Goal: Information Seeking & Learning: Learn about a topic

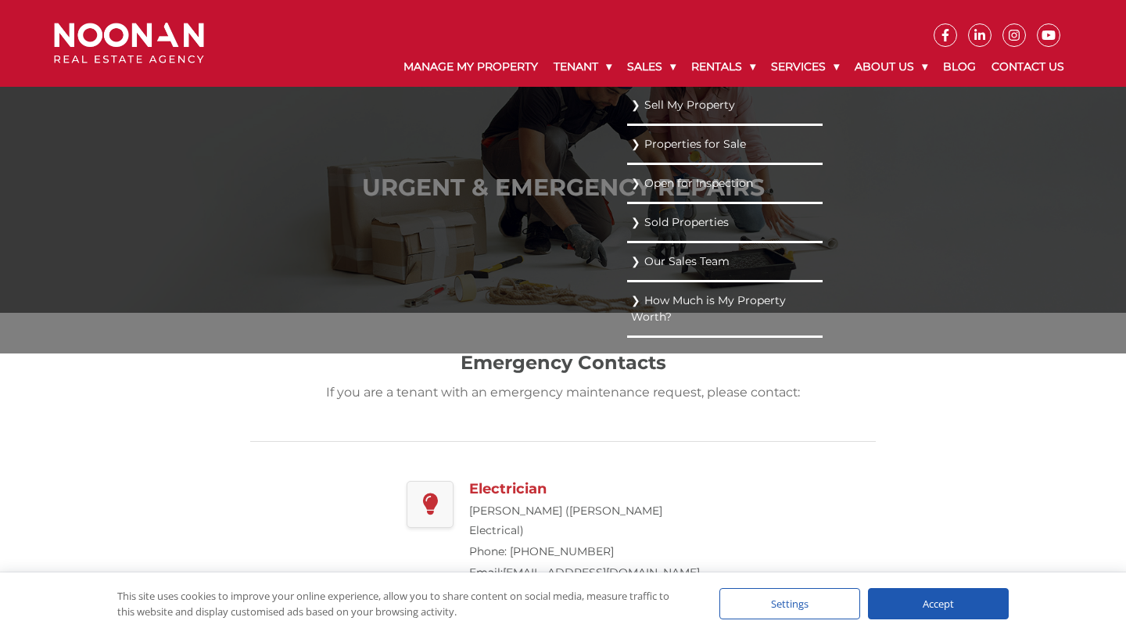
scroll to position [62, 0]
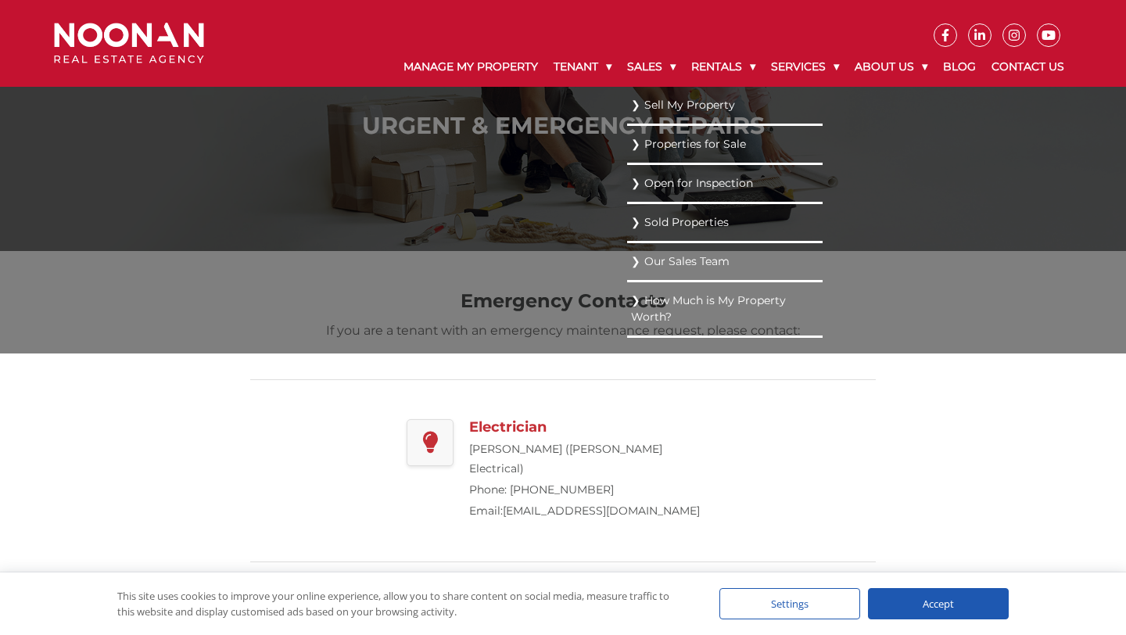
click at [673, 304] on link "How Much is My Property Worth?" at bounding box center [725, 309] width 188 height 38
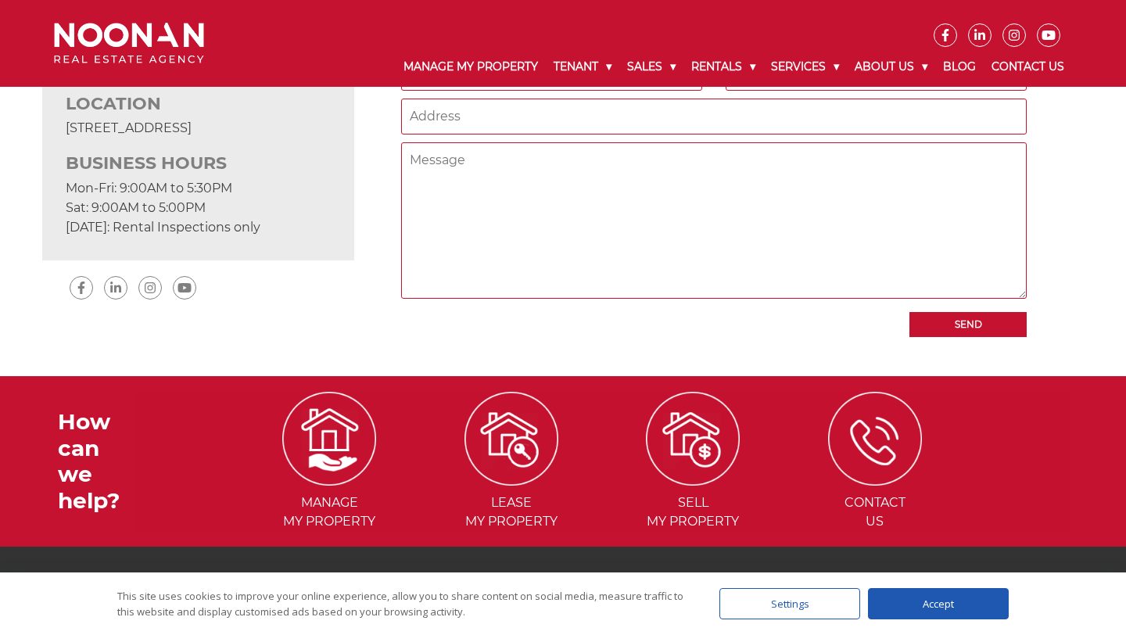
scroll to position [756, 0]
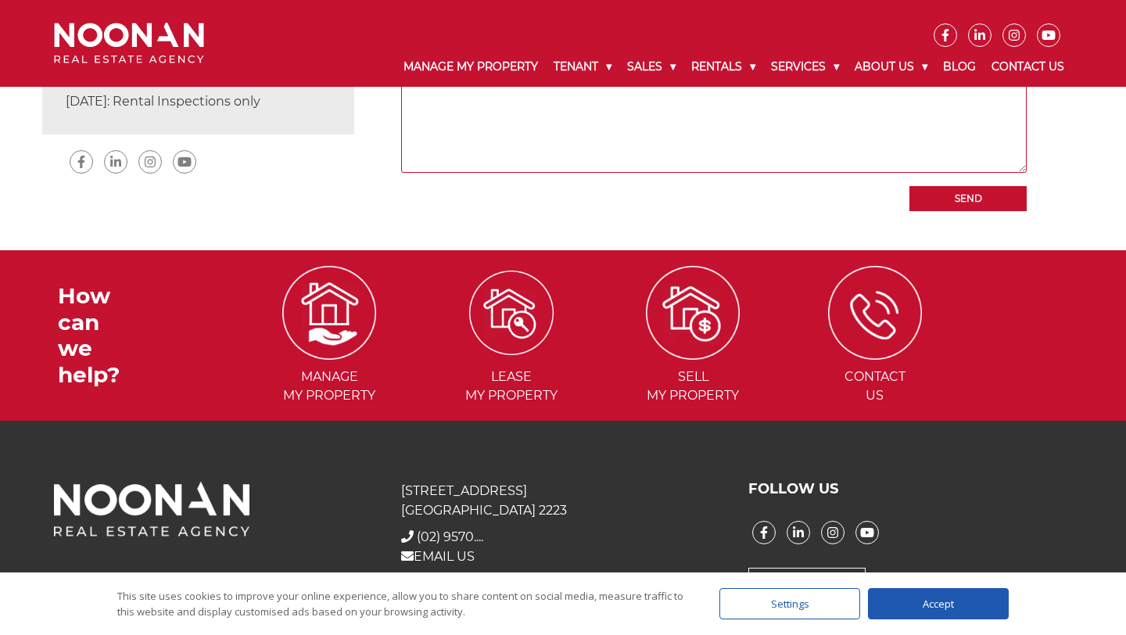
click at [537, 281] on img at bounding box center [511, 313] width 84 height 84
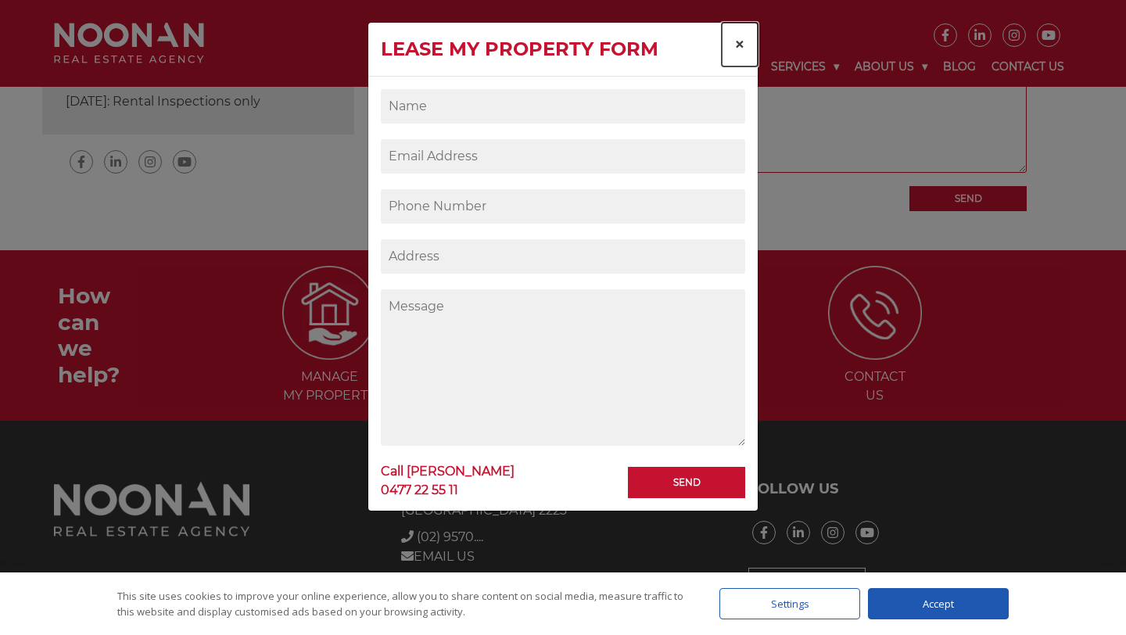
click at [742, 42] on span "×" at bounding box center [739, 44] width 11 height 23
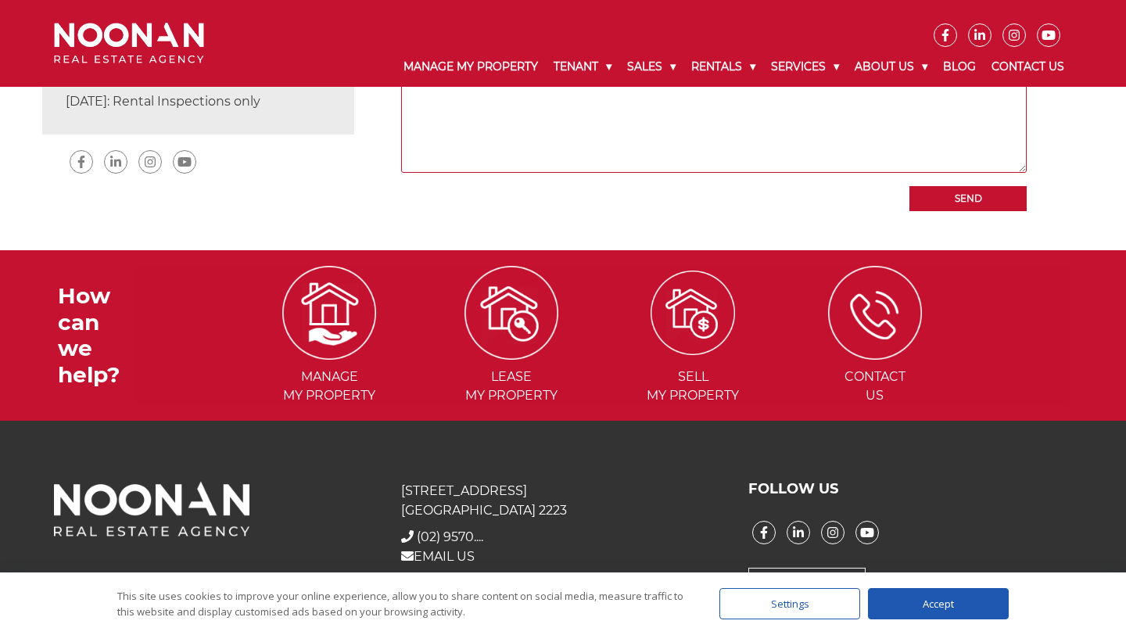
click at [704, 337] on li "Sell my Property" at bounding box center [693, 335] width 179 height 139
click at [699, 302] on img at bounding box center [693, 313] width 84 height 84
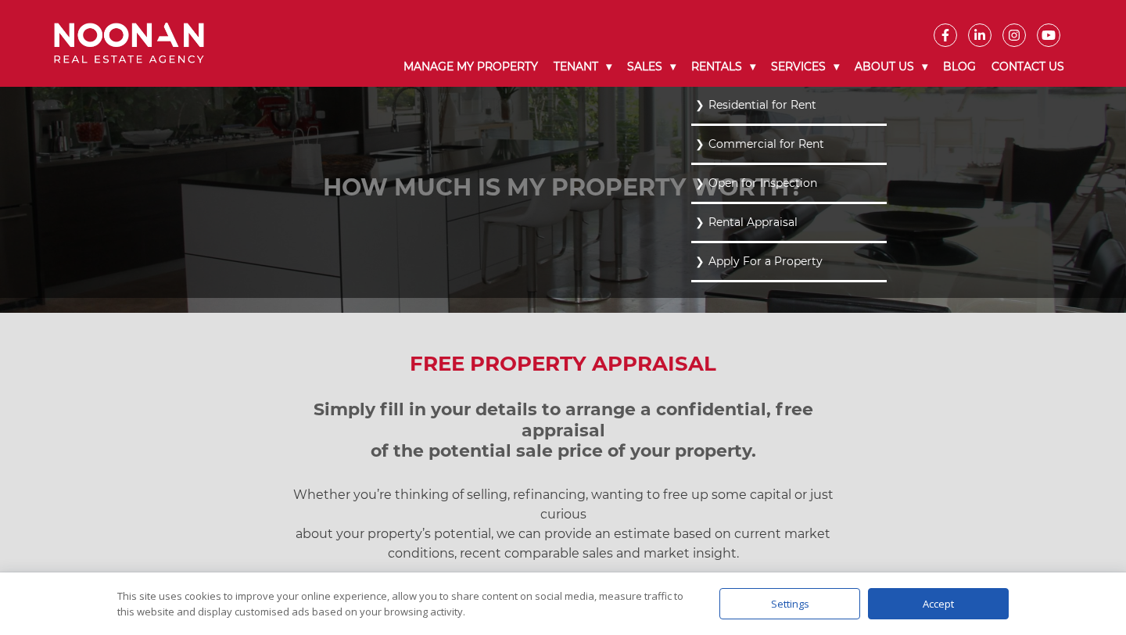
click at [711, 105] on link "Residential for Rent" at bounding box center [789, 105] width 188 height 21
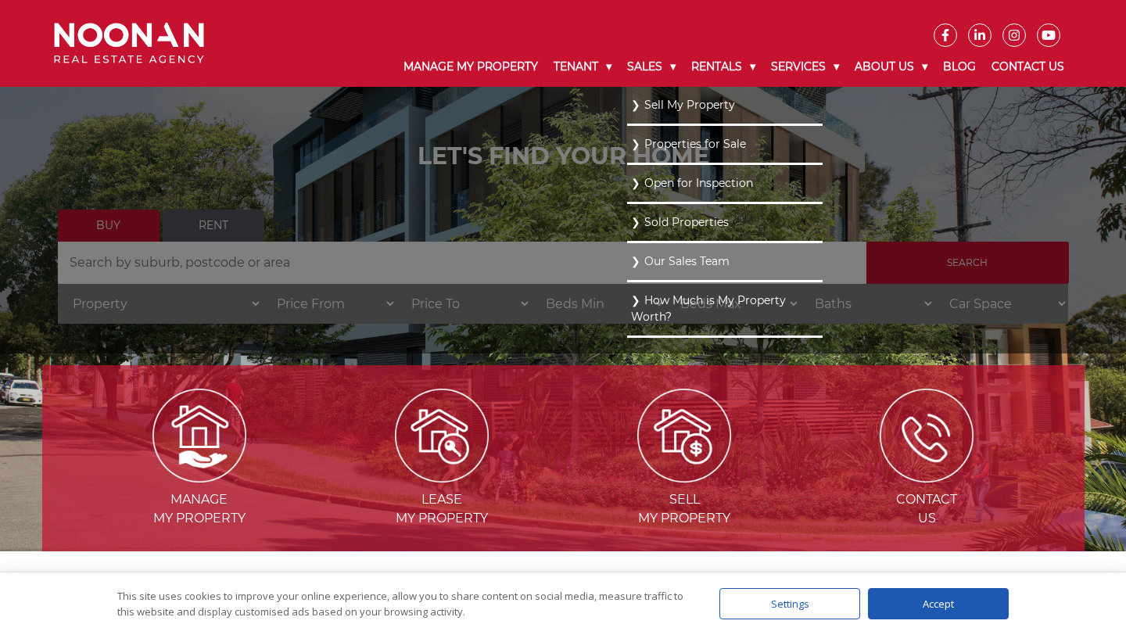
scroll to position [84, 0]
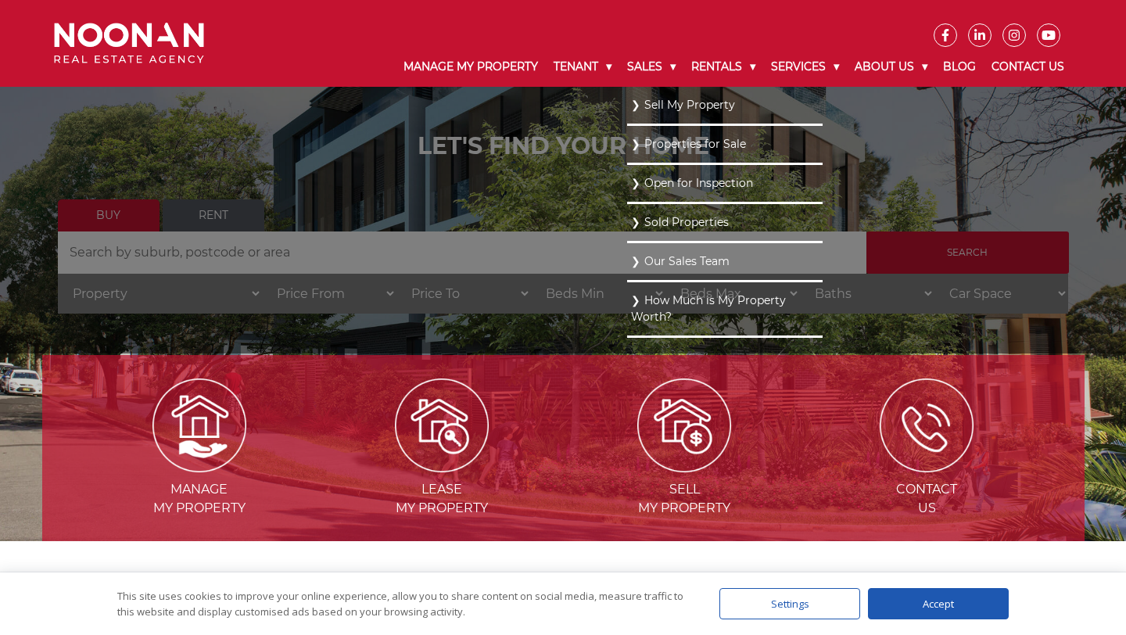
click at [687, 142] on link "Properties for Sale" at bounding box center [725, 144] width 188 height 21
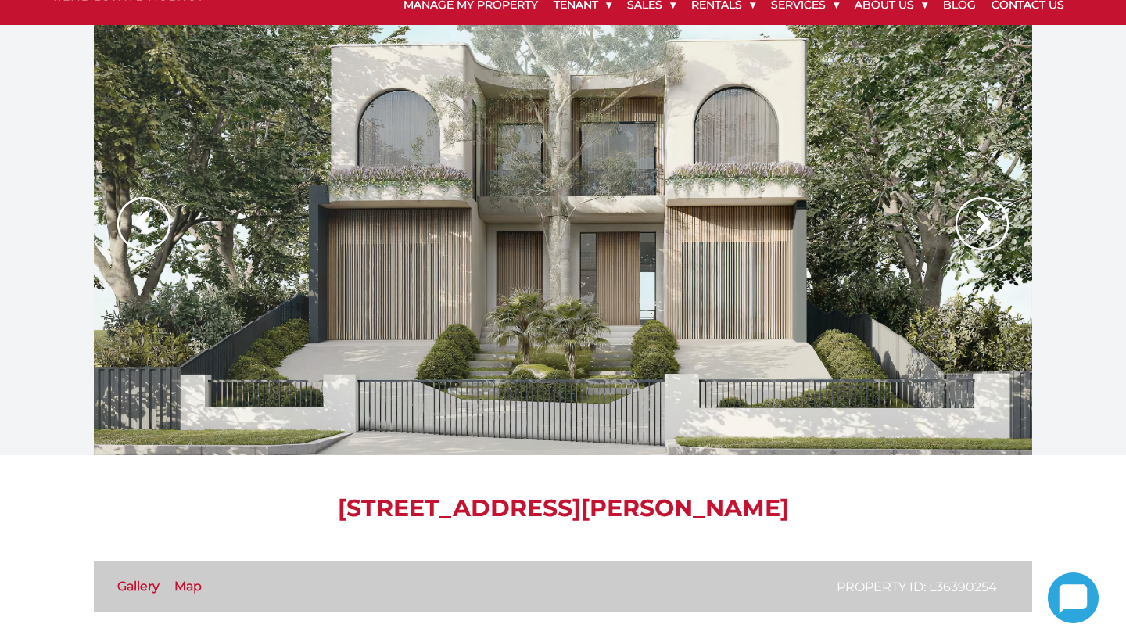
scroll to position [81, 0]
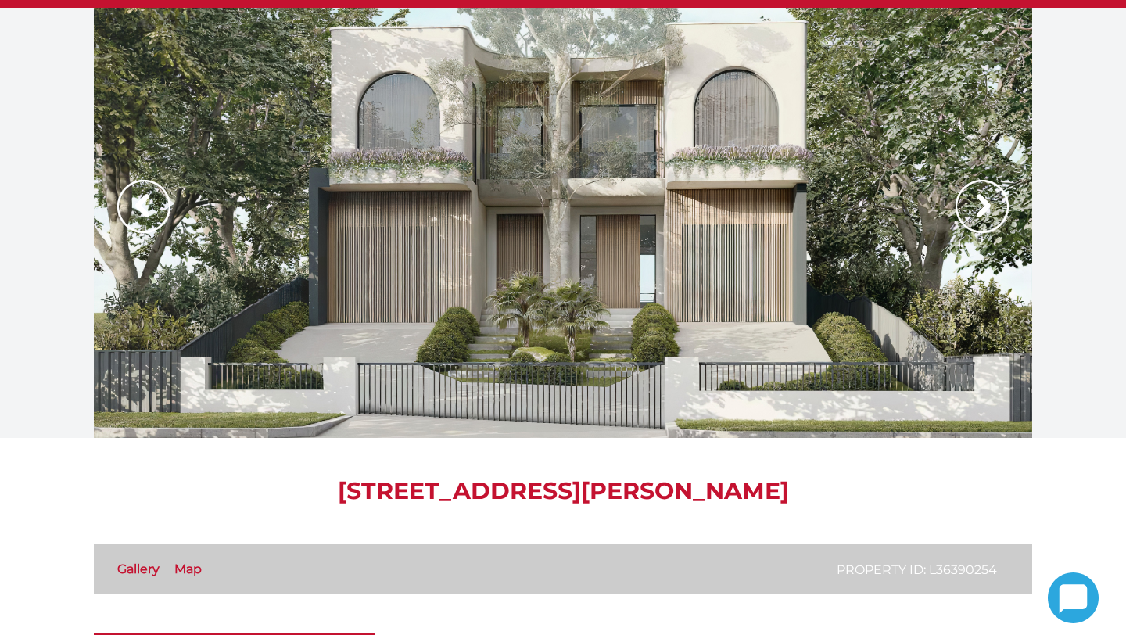
click at [981, 200] on img at bounding box center [982, 206] width 53 height 53
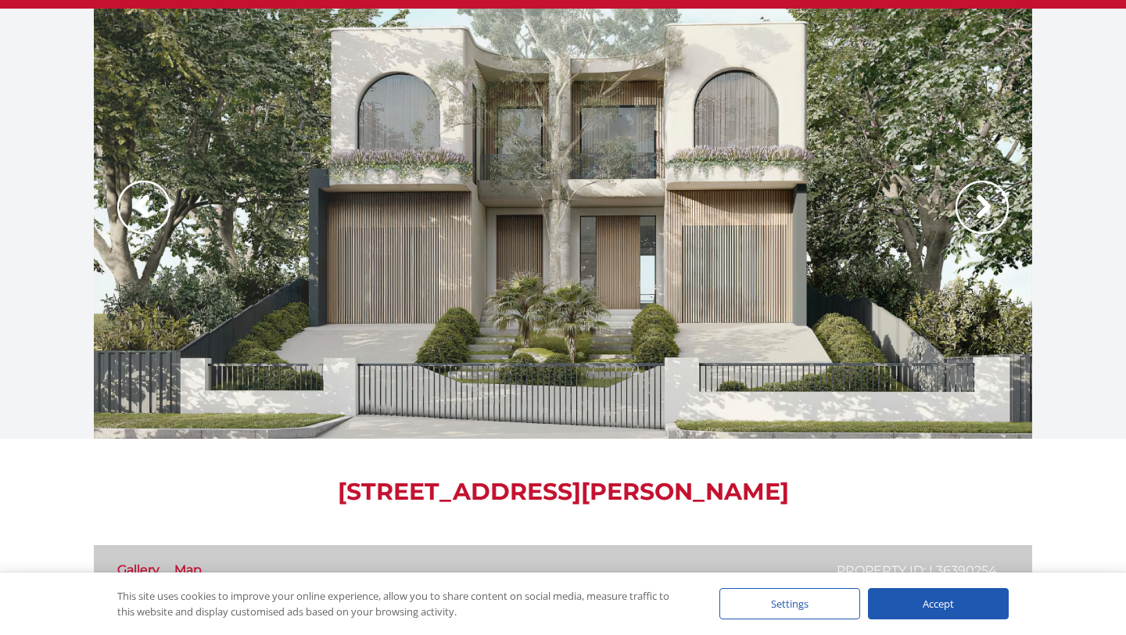
click at [982, 214] on img at bounding box center [982, 207] width 53 height 53
click at [999, 203] on img at bounding box center [982, 207] width 53 height 53
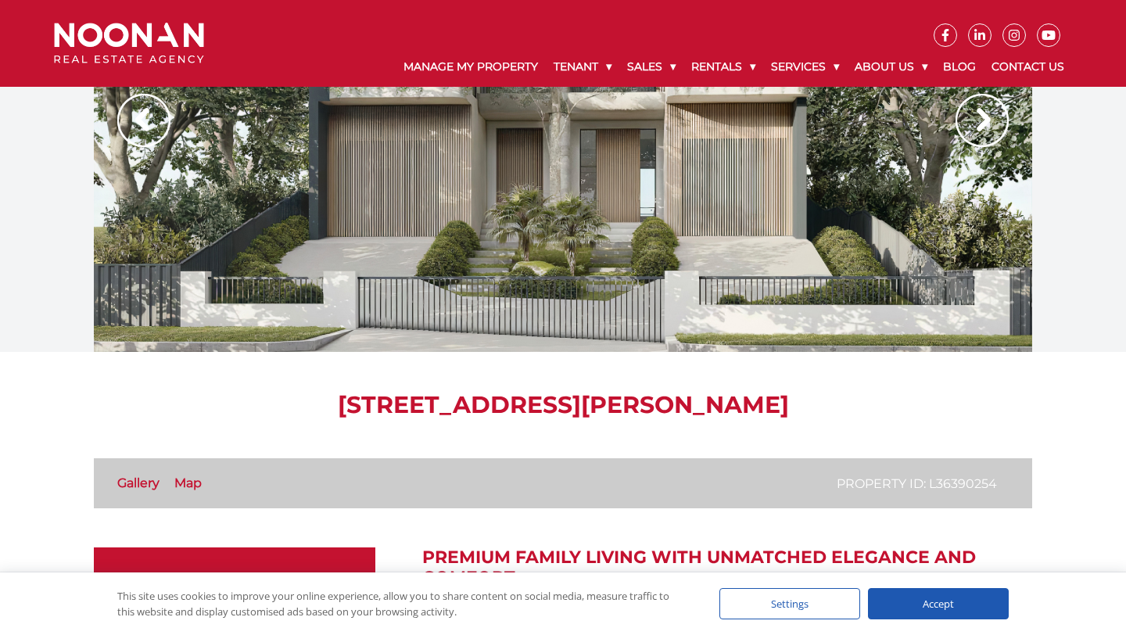
scroll to position [302, 0]
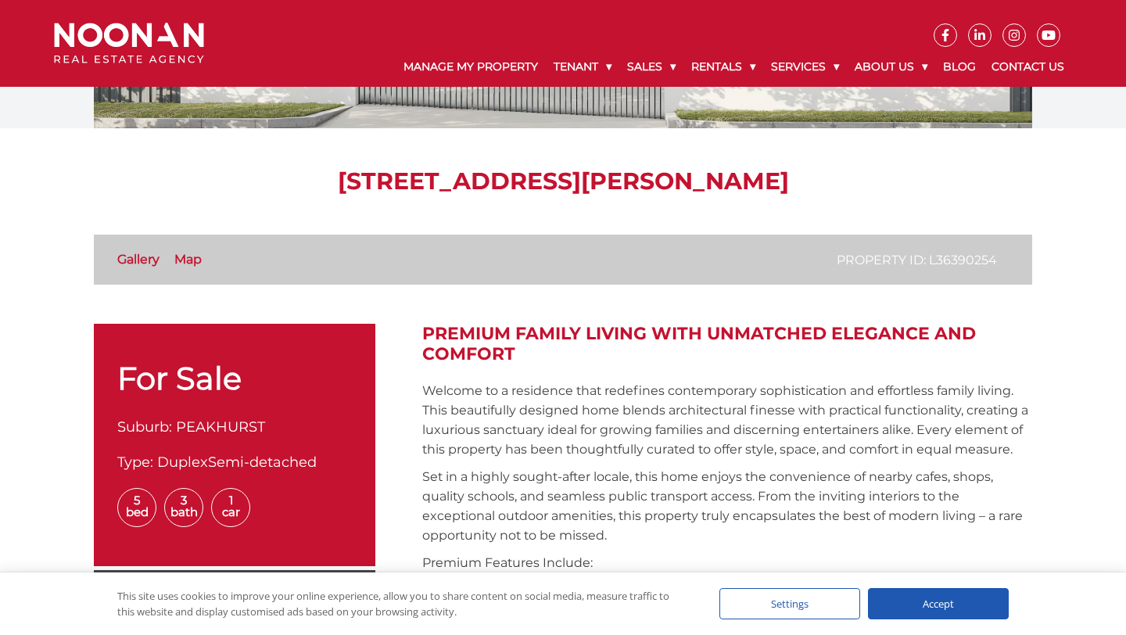
click at [149, 255] on link "Gallery" at bounding box center [138, 259] width 42 height 15
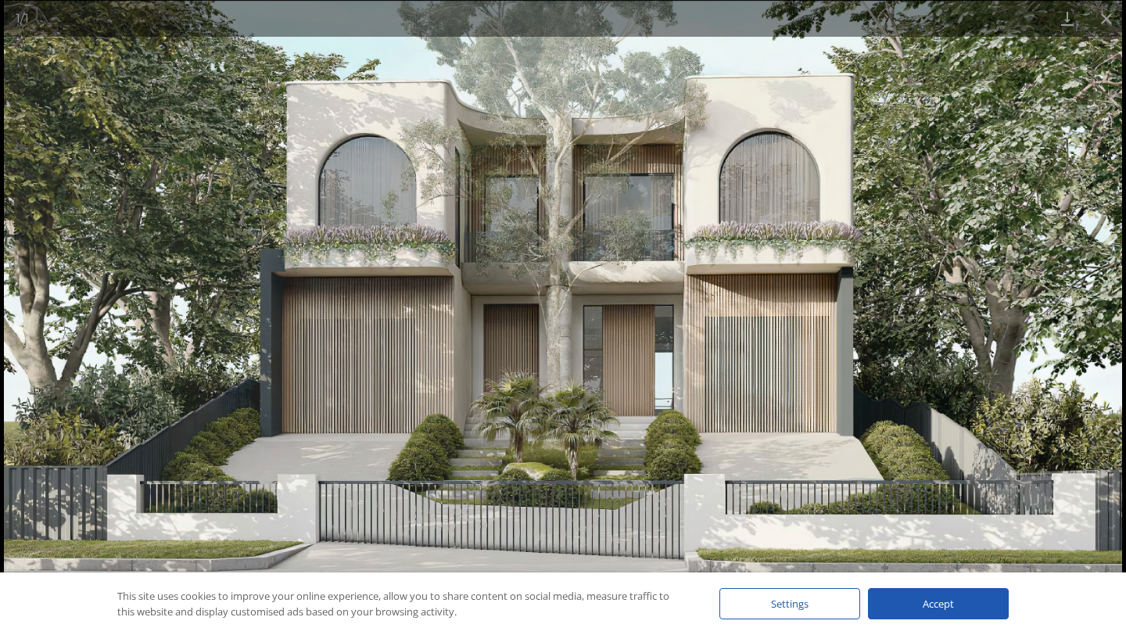
scroll to position [928, 0]
click at [1091, 279] on img at bounding box center [563, 314] width 1118 height 627
click at [954, 604] on div "Accept" at bounding box center [938, 603] width 141 height 31
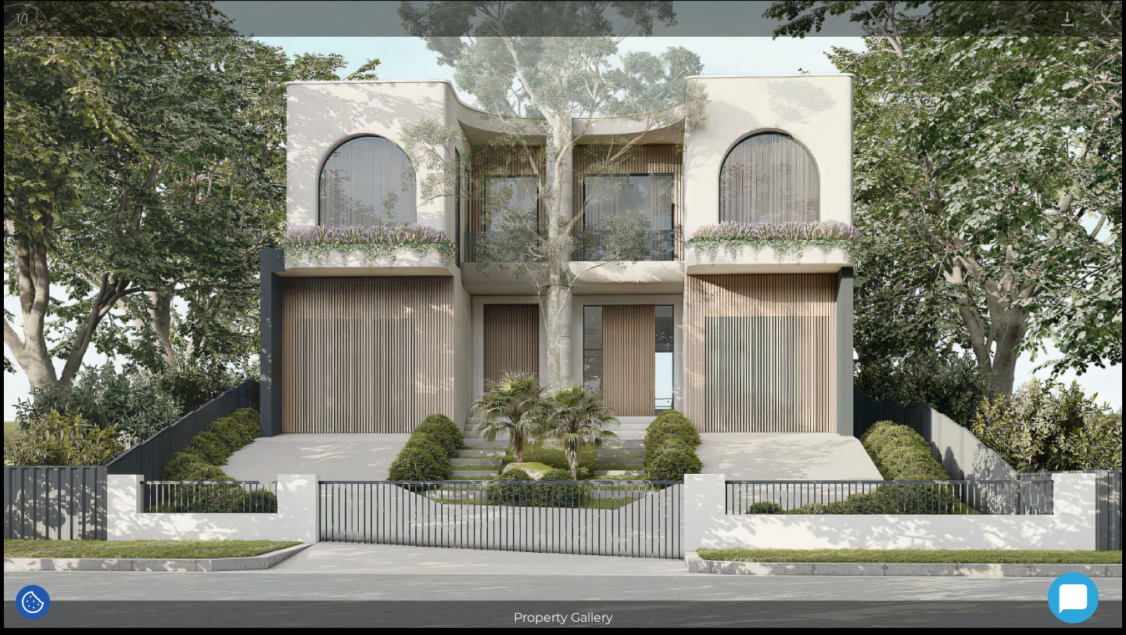
scroll to position [921, 0]
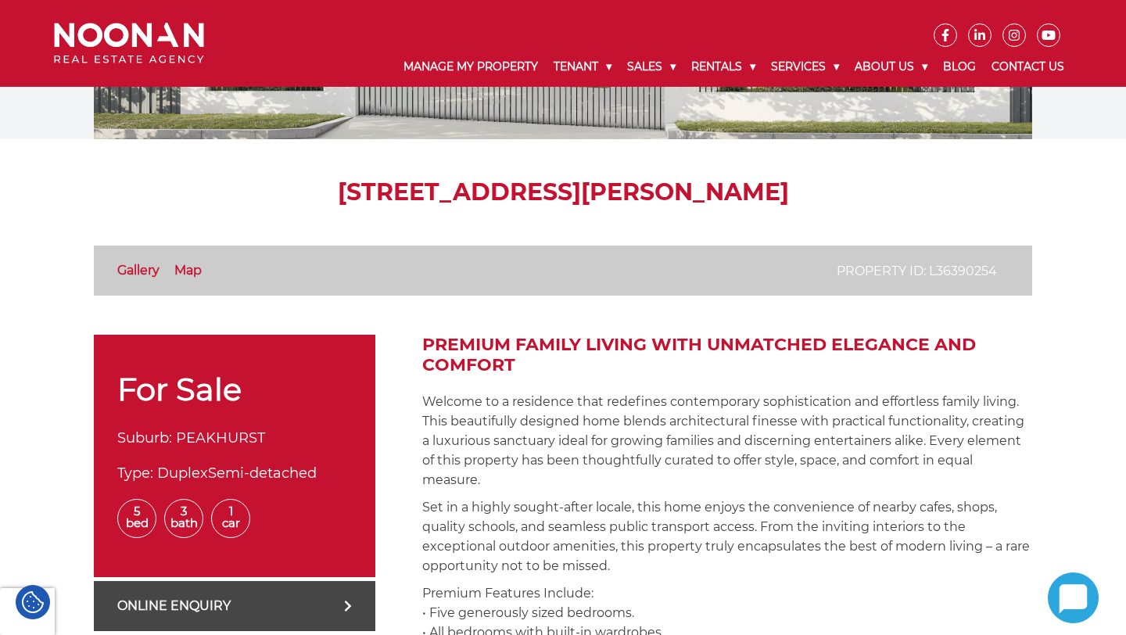
scroll to position [256, 0]
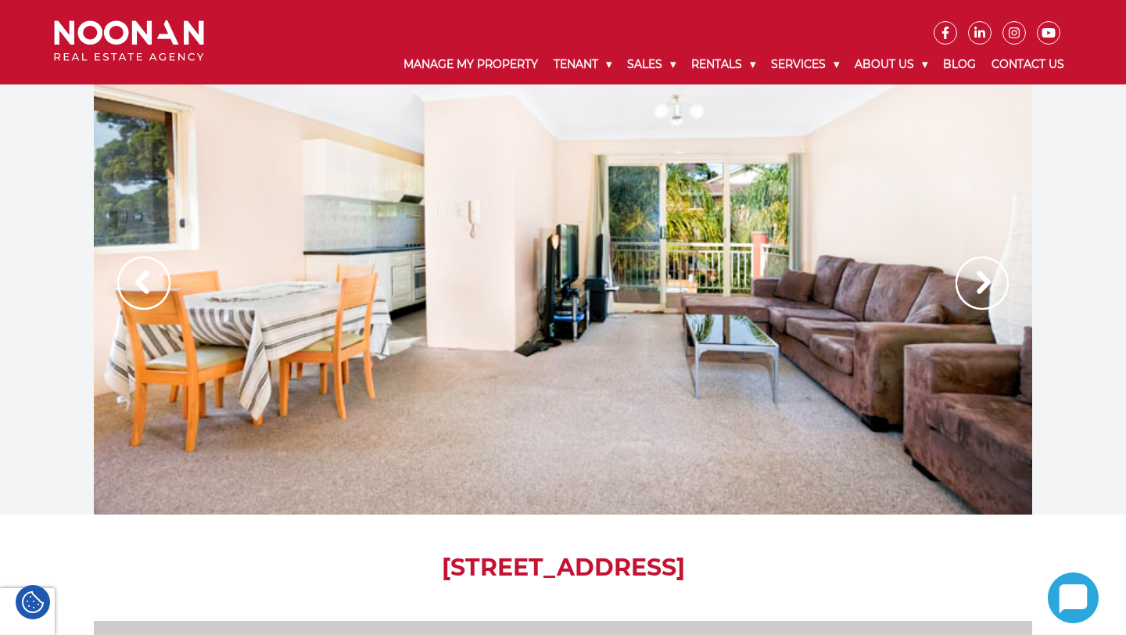
scroll to position [17, 0]
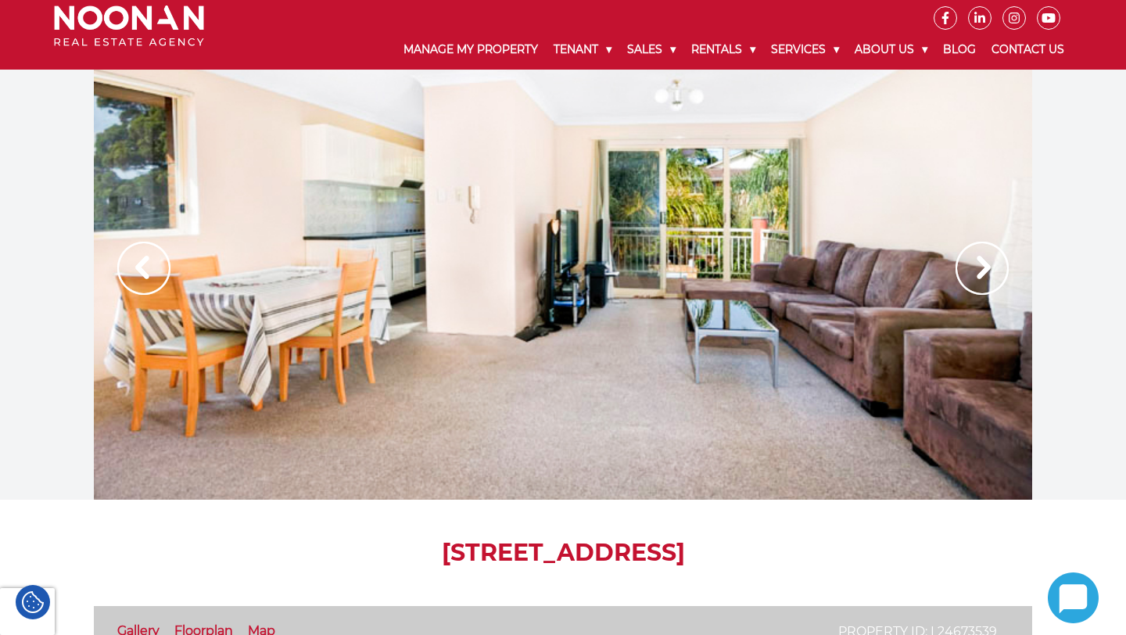
click at [981, 249] on img at bounding box center [982, 268] width 53 height 53
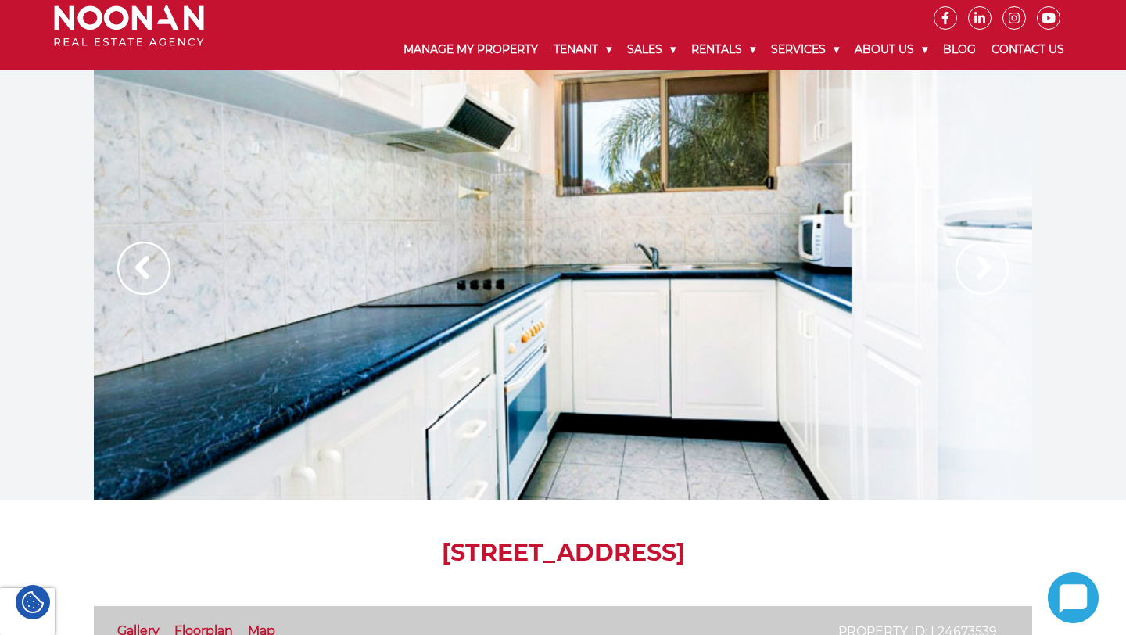
click at [983, 257] on img at bounding box center [982, 268] width 53 height 53
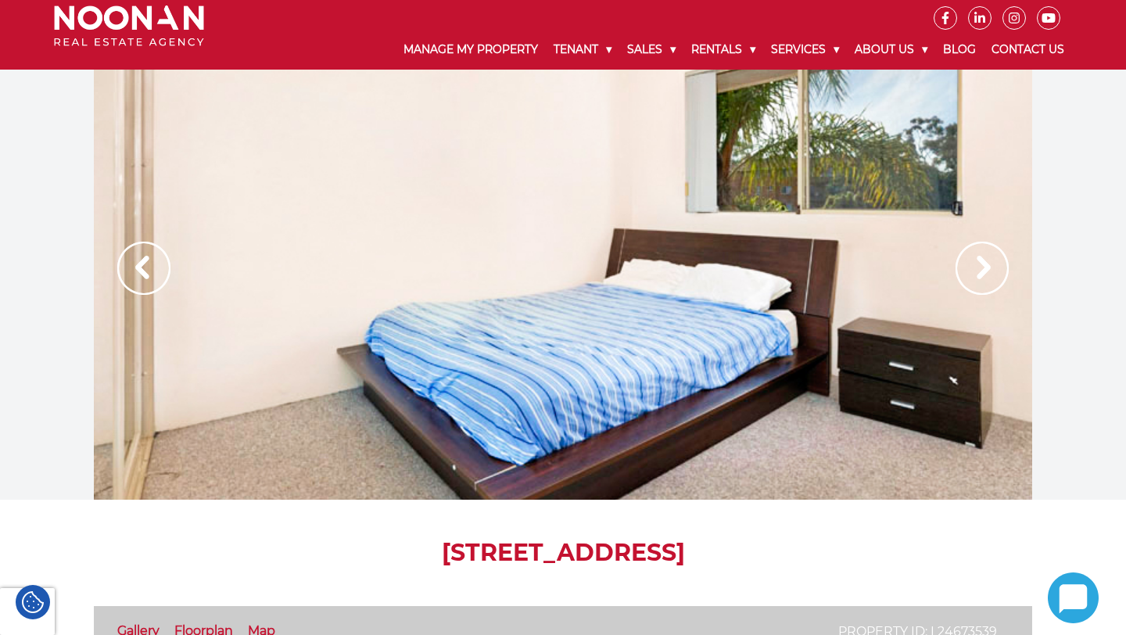
click at [991, 276] on img at bounding box center [982, 268] width 53 height 53
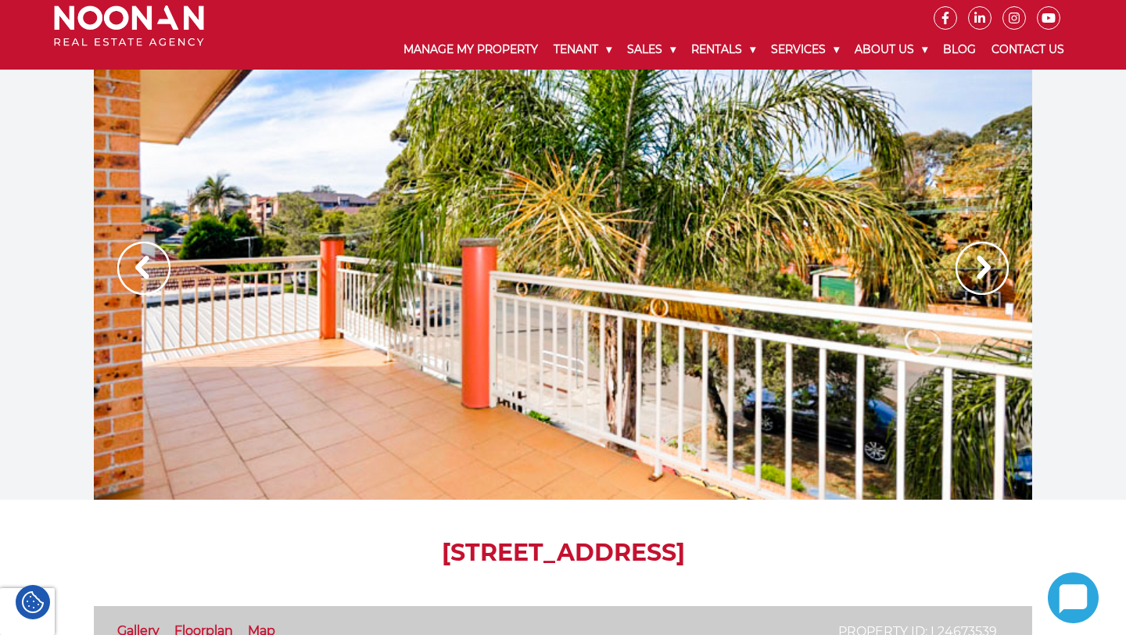
click at [991, 276] on img at bounding box center [982, 268] width 53 height 53
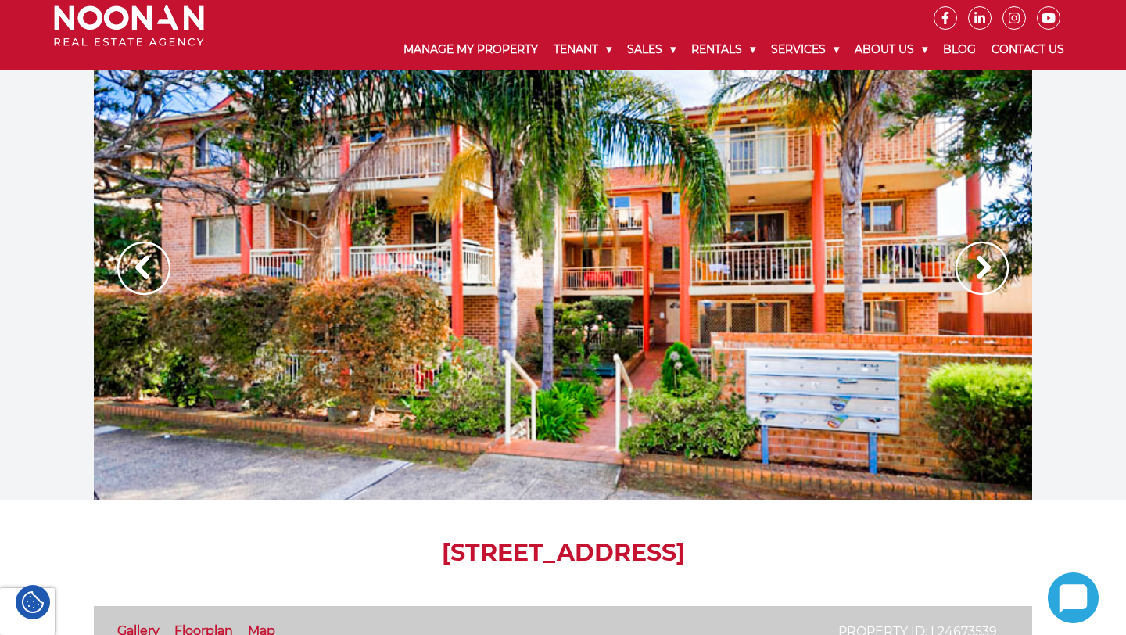
click at [991, 276] on img at bounding box center [982, 268] width 53 height 53
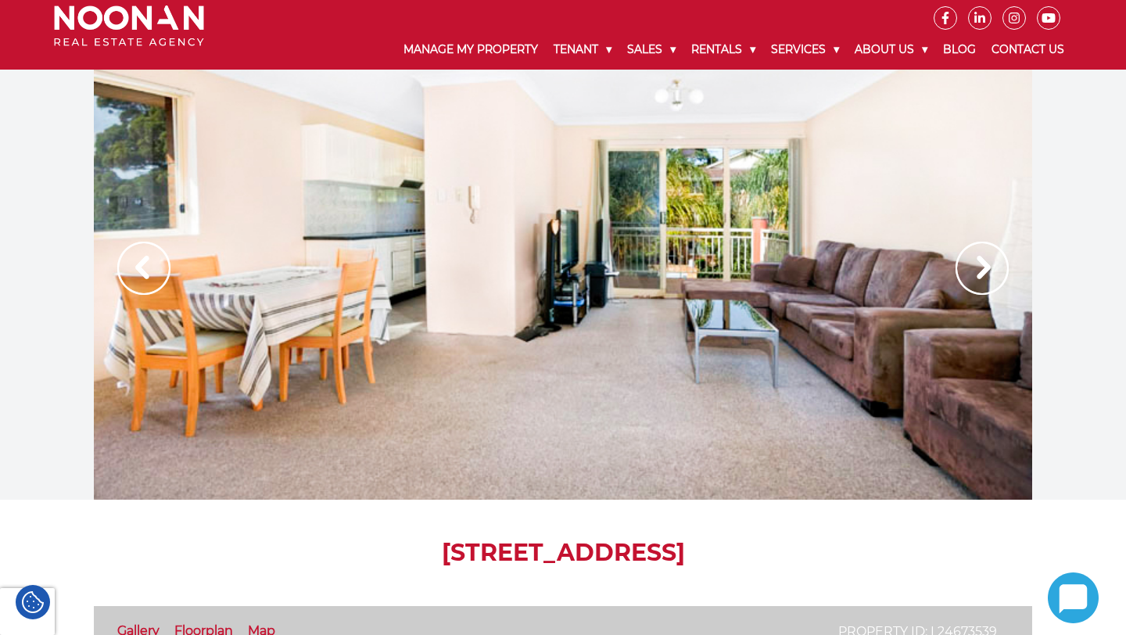
click at [991, 276] on img at bounding box center [982, 268] width 53 height 53
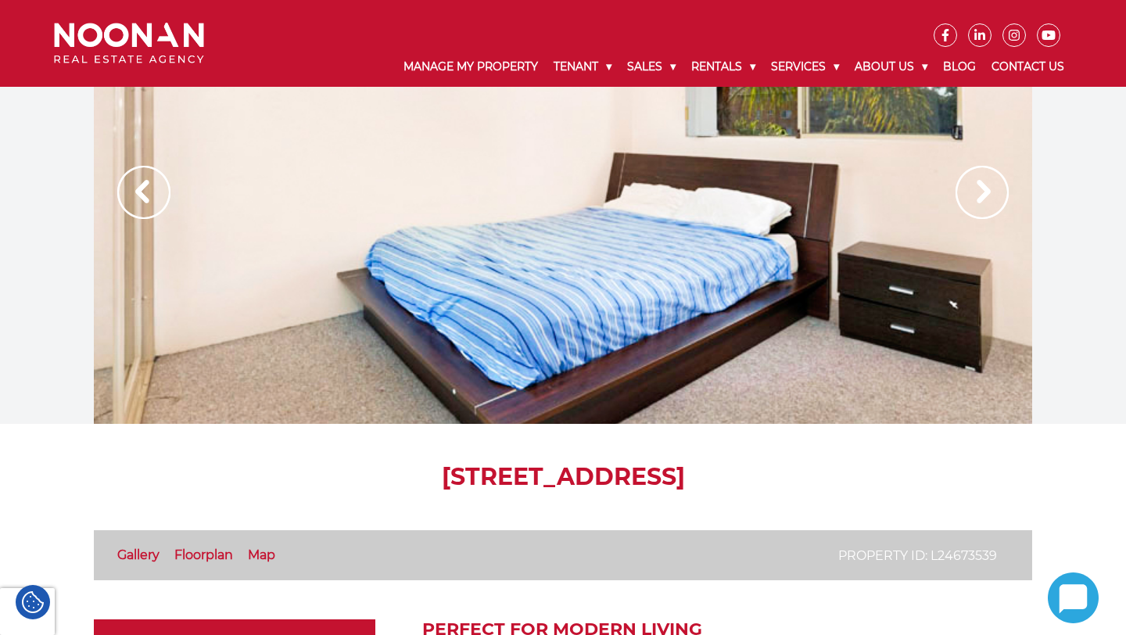
scroll to position [0, 0]
